Goal: Transaction & Acquisition: Book appointment/travel/reservation

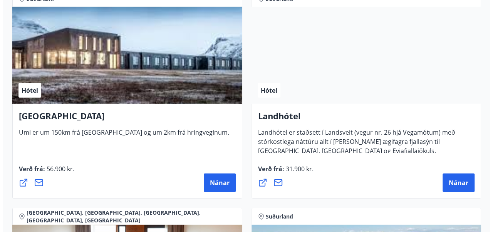
scroll to position [2619, 0]
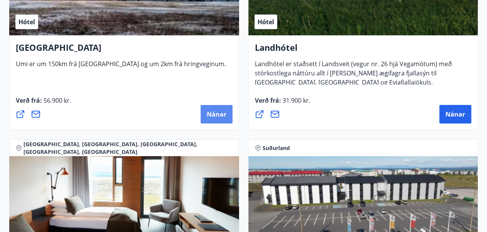
click at [213, 111] on span "Nánar" at bounding box center [217, 114] width 20 height 8
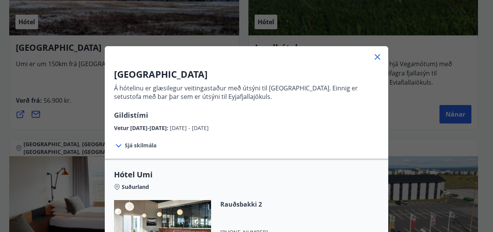
scroll to position [77, 0]
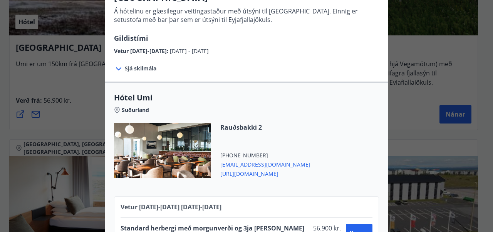
click at [116, 69] on icon at bounding box center [118, 68] width 9 height 9
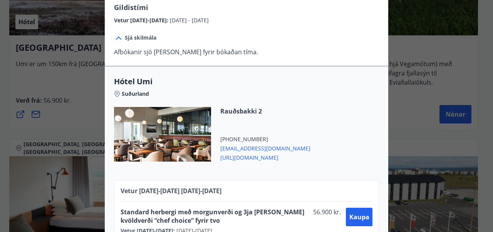
scroll to position [132, 0]
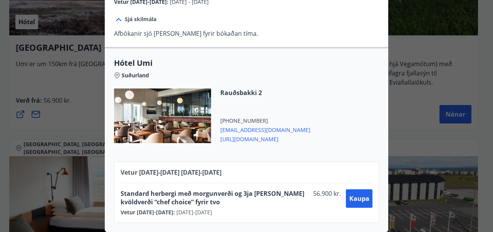
click at [244, 134] on span "[URL][DOMAIN_NAME]" at bounding box center [265, 138] width 90 height 9
drag, startPoint x: 244, startPoint y: 132, endPoint x: 230, endPoint y: 134, distance: 14.4
click at [230, 134] on span "[URL][DOMAIN_NAME]" at bounding box center [265, 138] width 90 height 9
drag, startPoint x: 233, startPoint y: 134, endPoint x: 207, endPoint y: 138, distance: 25.7
click at [207, 138] on div at bounding box center [162, 116] width 97 height 55
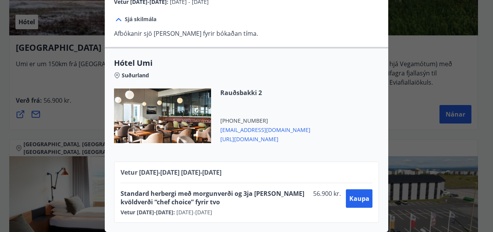
drag, startPoint x: 284, startPoint y: 136, endPoint x: 219, endPoint y: 133, distance: 65.5
click at [219, 133] on div "Rauðsbakki 2 [PHONE_NUMBER] [EMAIL_ADDRESS][DOMAIN_NAME] [URL][DOMAIN_NAME]" at bounding box center [246, 121] width 265 height 64
